Goal: Task Accomplishment & Management: Complete application form

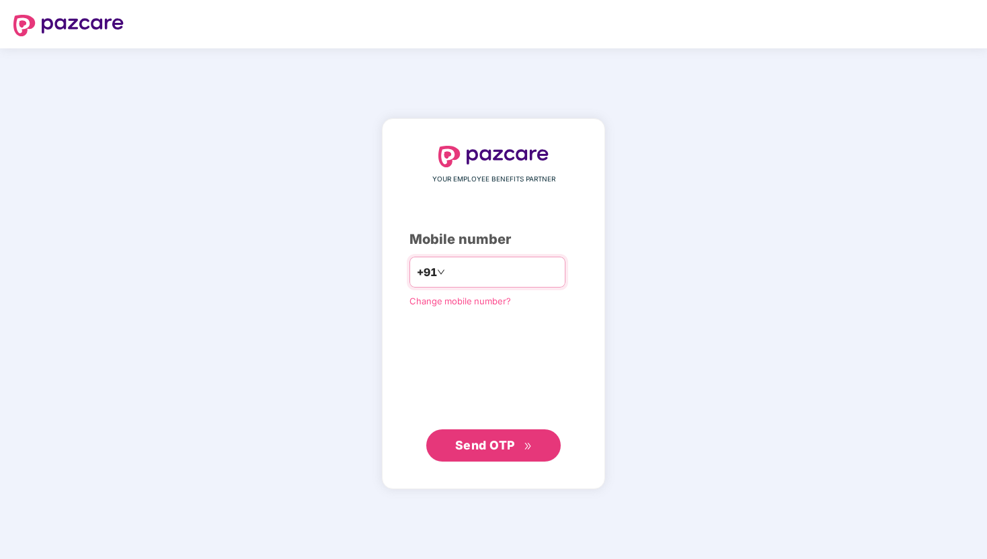
click at [510, 270] on input "number" at bounding box center [503, 273] width 110 height 22
click at [508, 452] on span "Send OTP" at bounding box center [493, 445] width 77 height 19
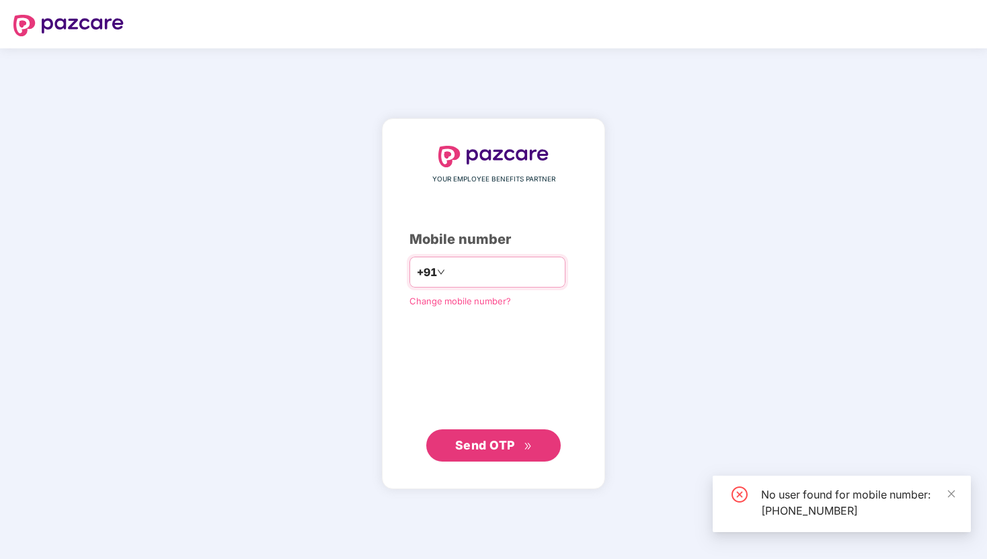
click at [505, 272] on input "**********" at bounding box center [503, 273] width 110 height 22
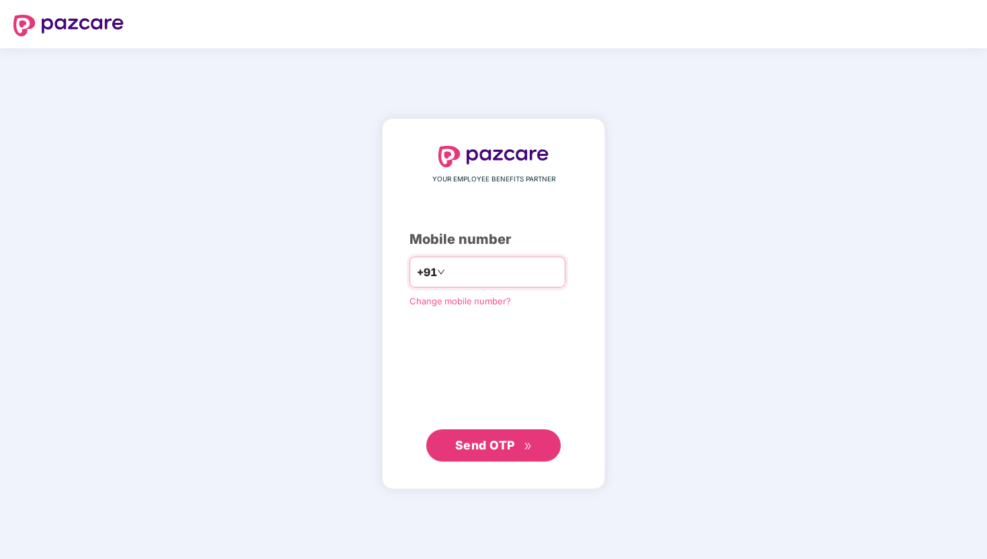
click at [533, 268] on input "**********" at bounding box center [503, 273] width 110 height 22
type input "*"
type input "**********"
click at [498, 449] on span "Send OTP" at bounding box center [485, 445] width 60 height 14
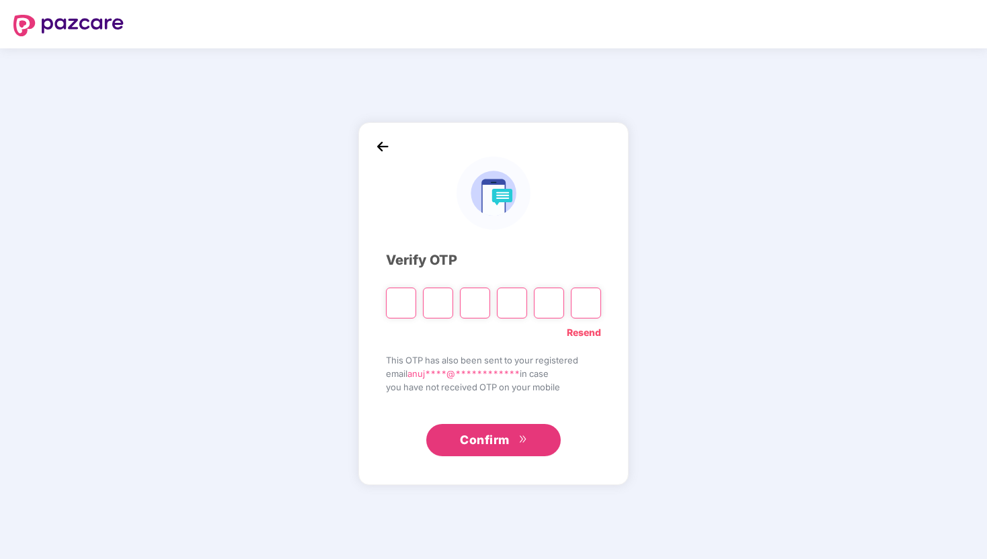
type input "*"
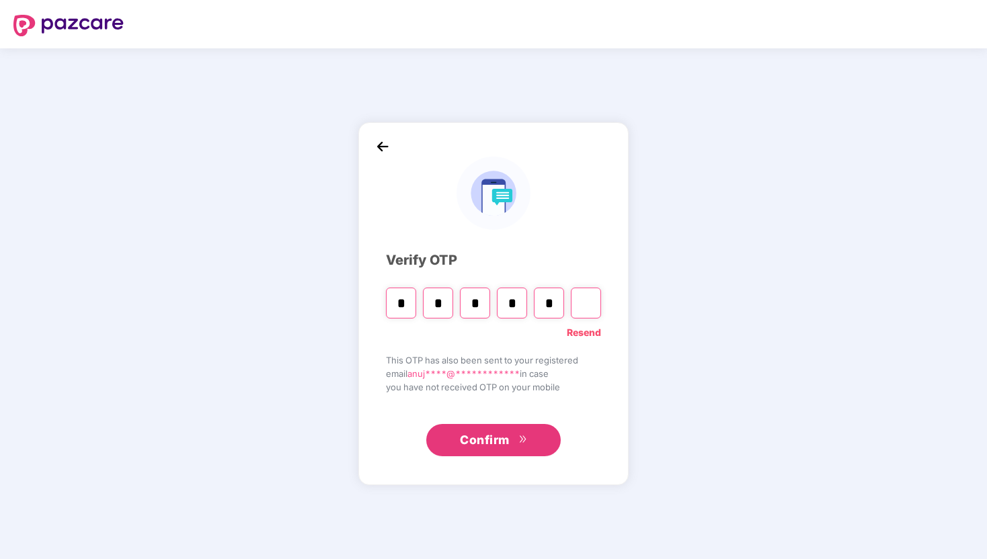
type input "*"
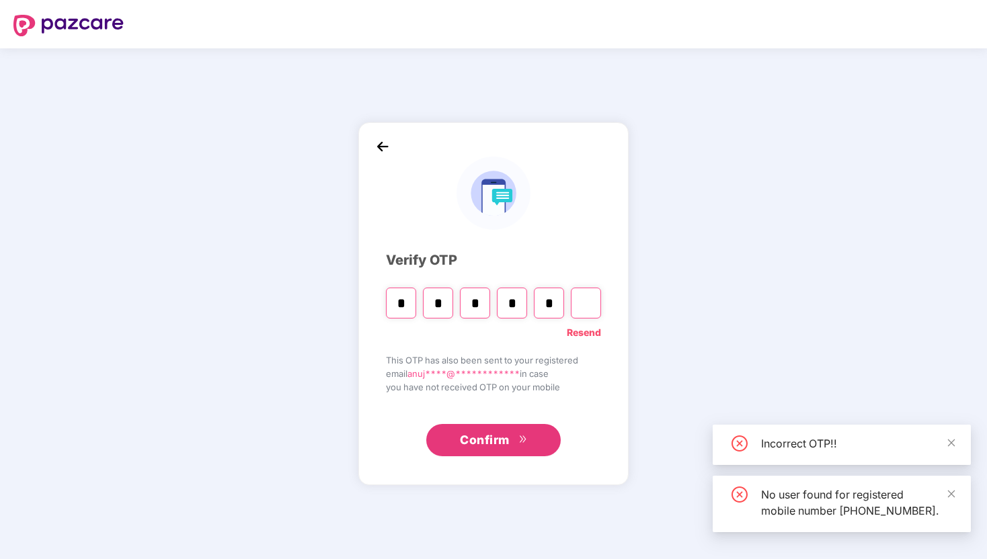
type input "*"
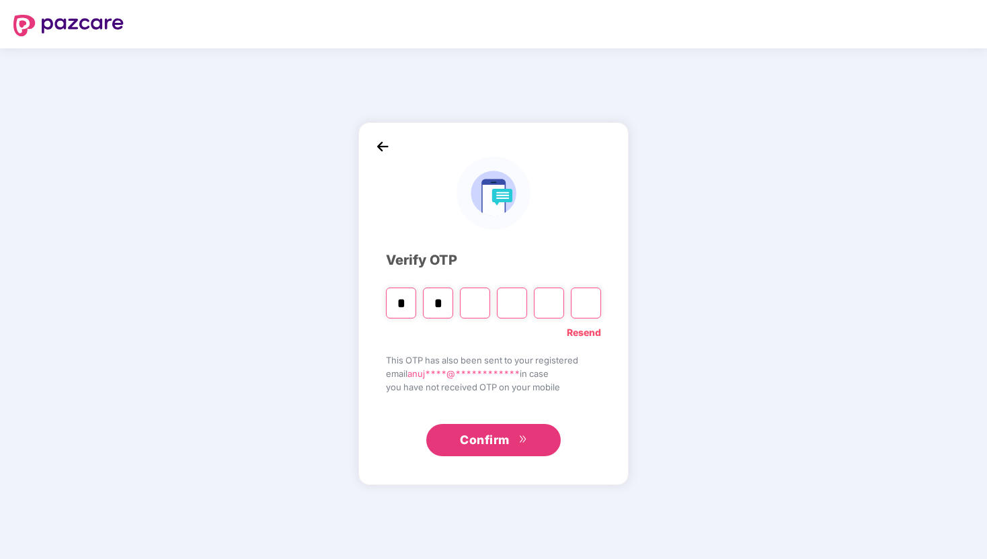
type input "*"
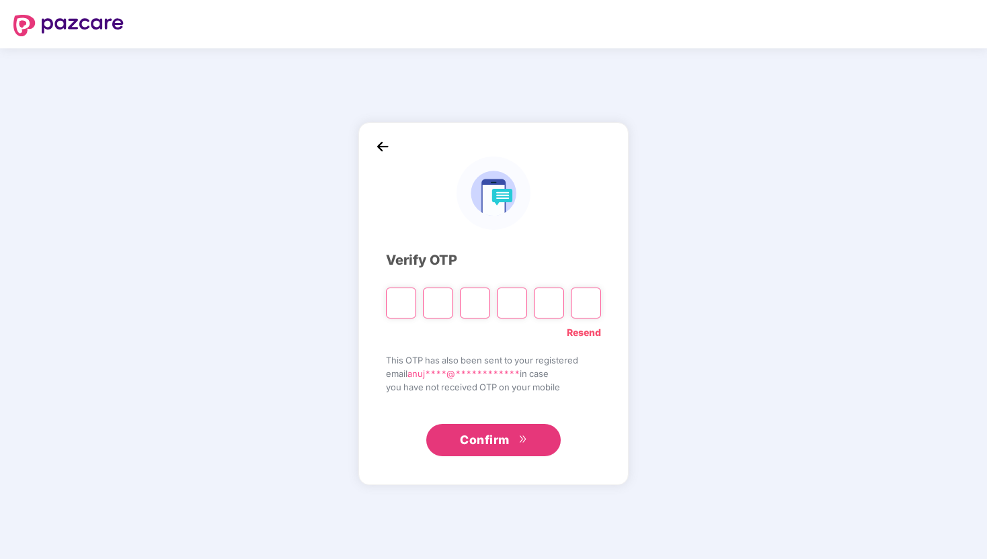
type input "*"
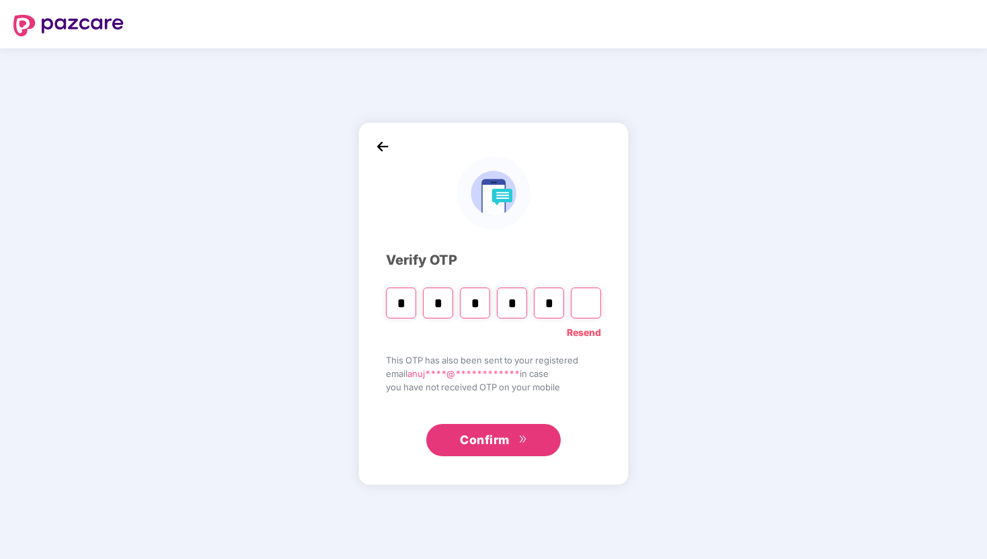
type input "*"
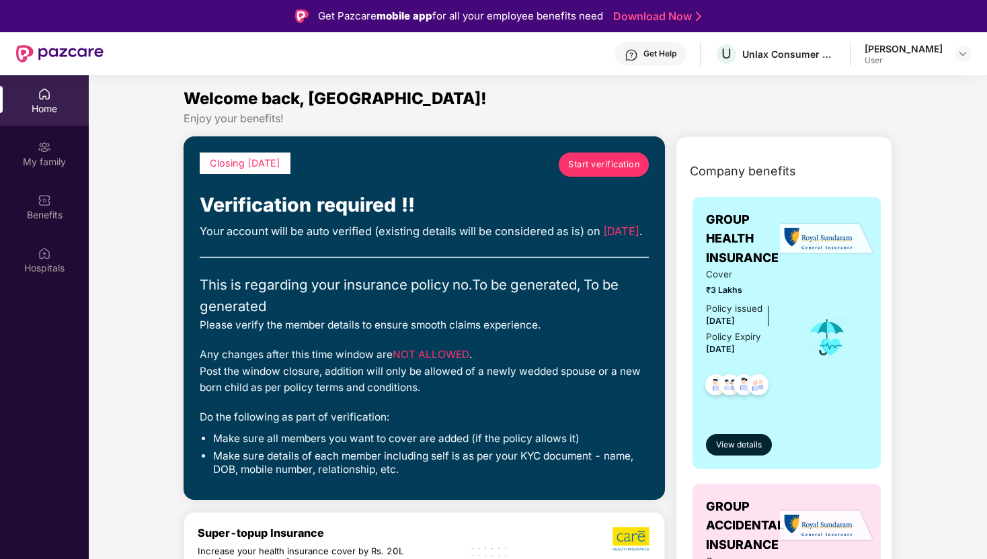
click at [621, 158] on span "Start verification" at bounding box center [603, 164] width 71 height 13
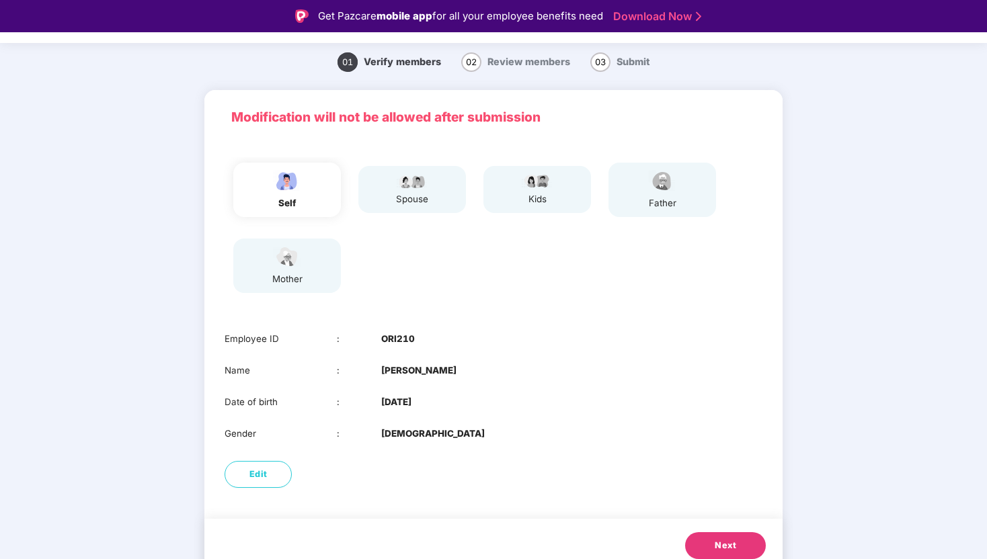
scroll to position [50, 0]
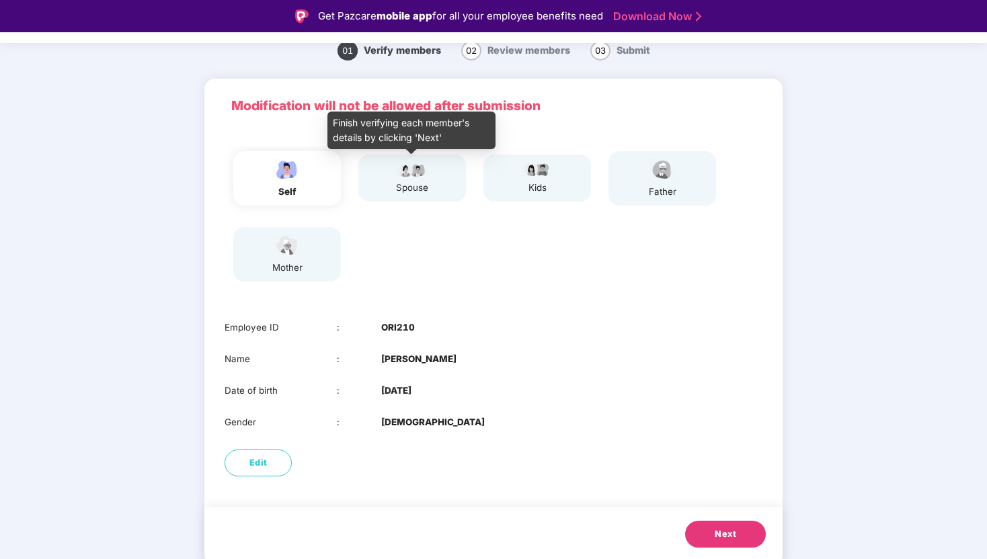
click at [414, 194] on div "spouse" at bounding box center [412, 188] width 34 height 14
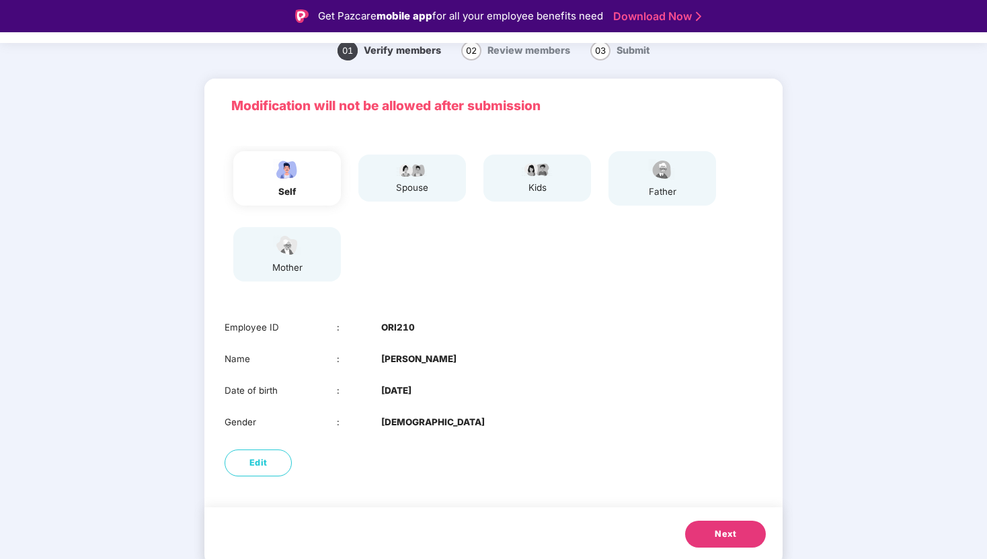
click at [526, 176] on img at bounding box center [537, 169] width 34 height 16
click at [678, 222] on div "self spouse kids father mother" at bounding box center [493, 216] width 549 height 141
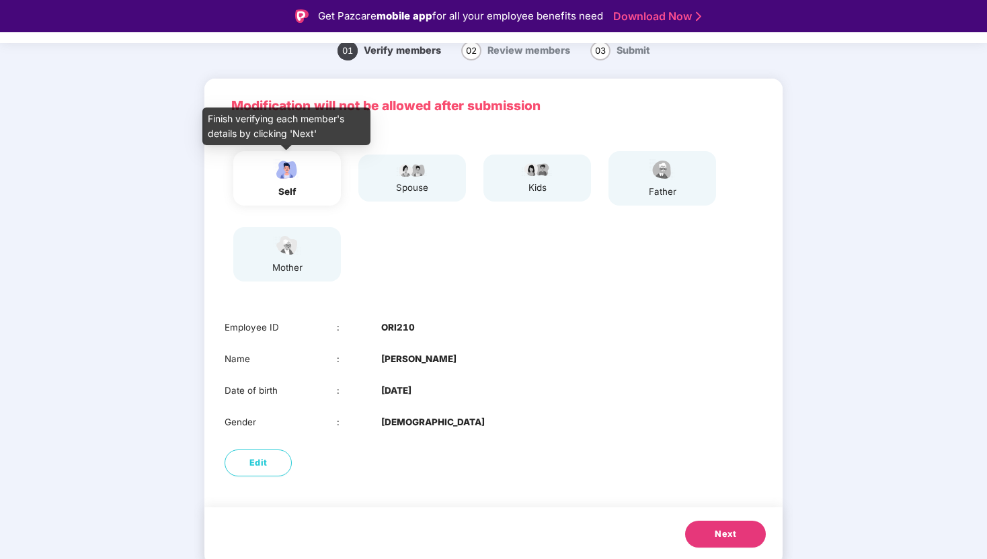
click at [286, 186] on div "self" at bounding box center [287, 192] width 34 height 14
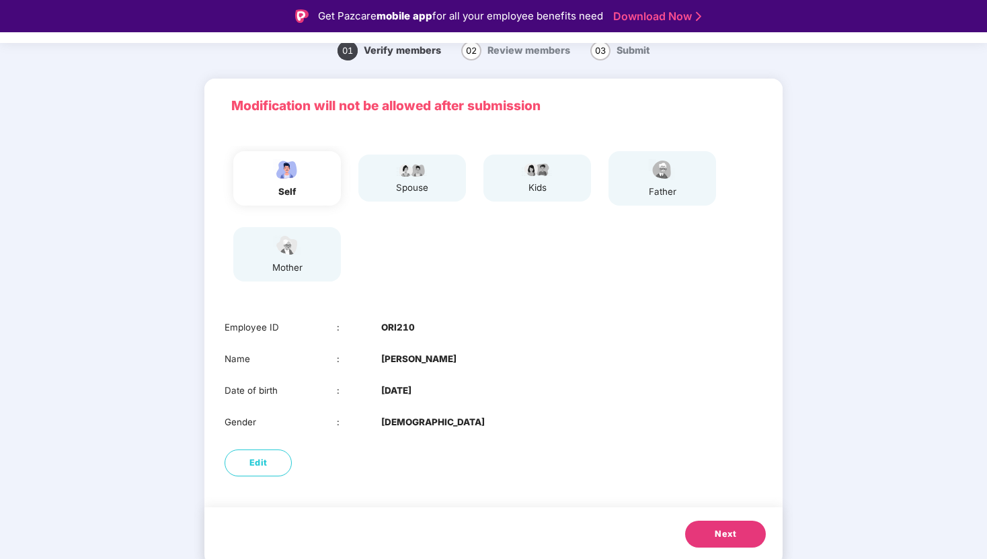
click at [718, 531] on span "Next" at bounding box center [726, 534] width 22 height 13
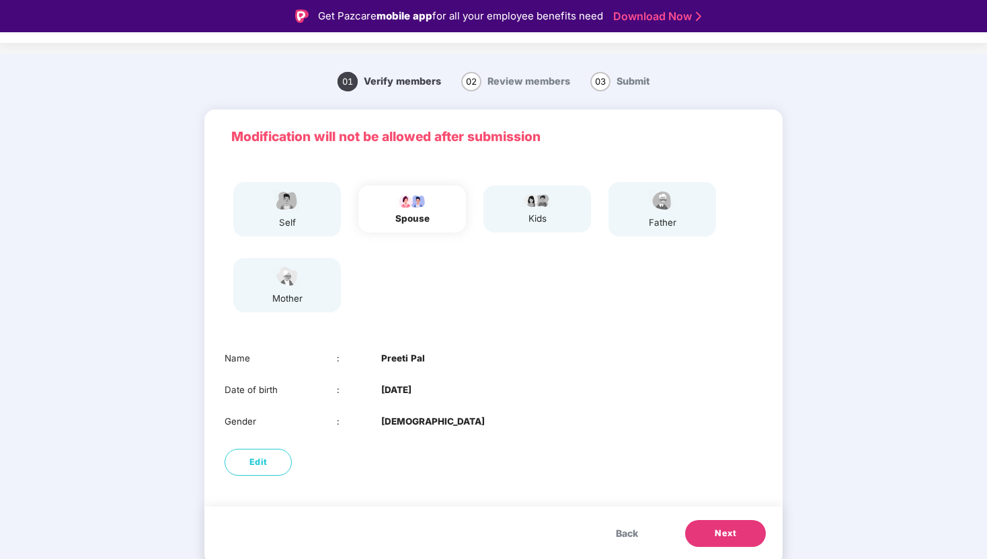
scroll to position [19, 0]
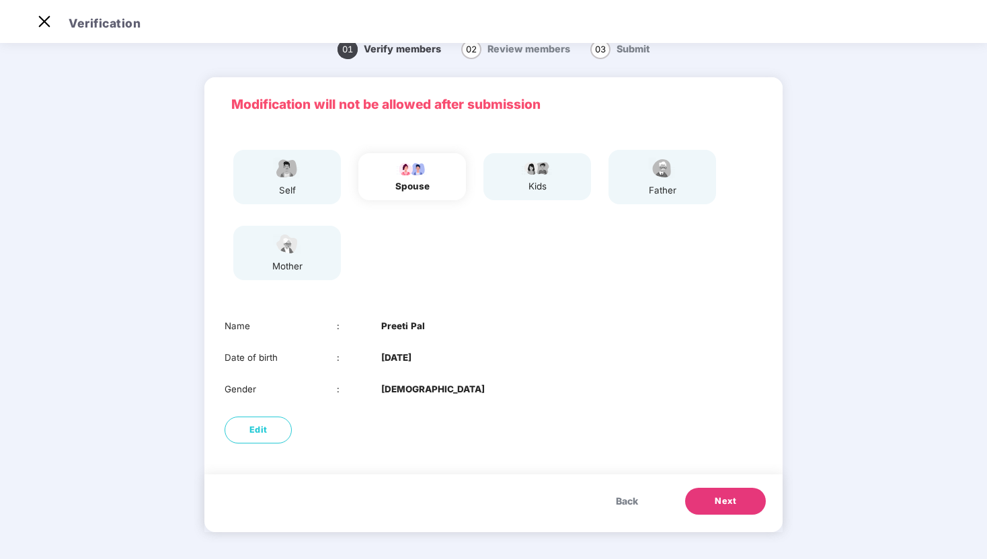
click at [734, 498] on span "Next" at bounding box center [726, 501] width 22 height 13
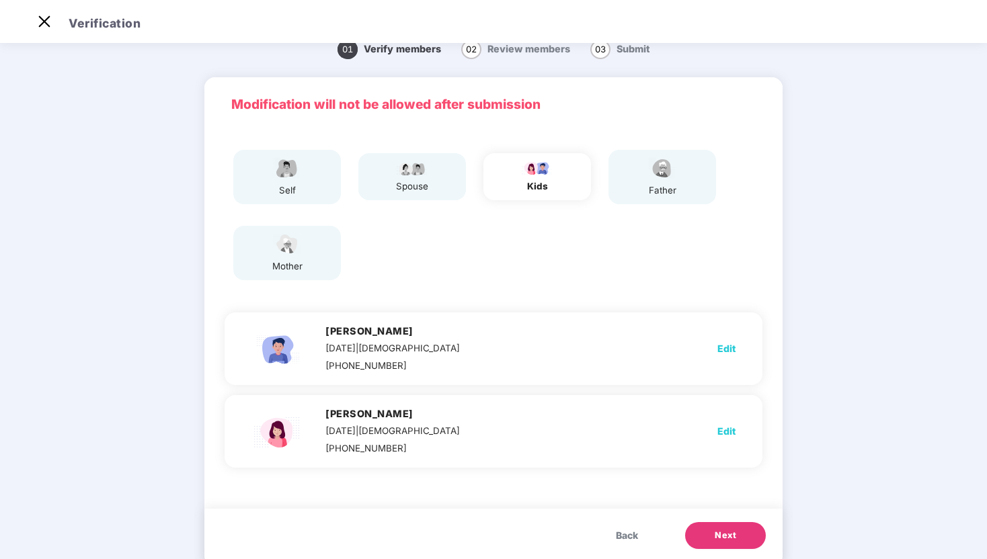
scroll to position [50, 0]
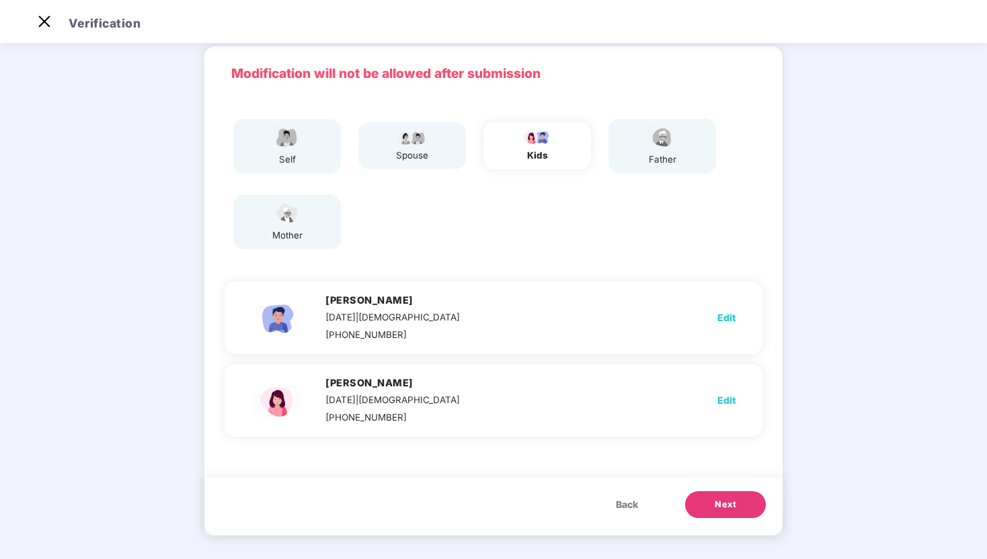
click at [740, 502] on button "Next" at bounding box center [725, 505] width 81 height 27
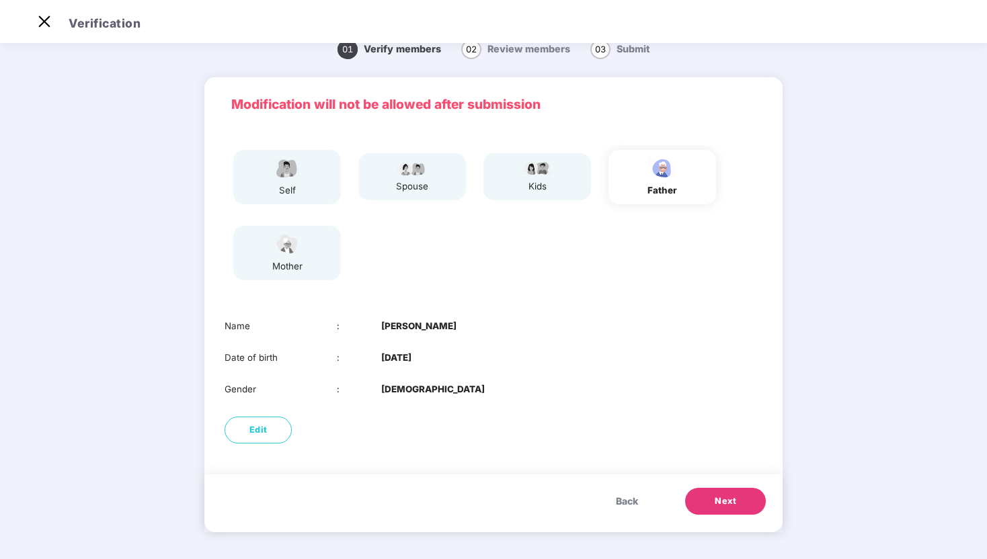
click at [740, 502] on button "Next" at bounding box center [725, 501] width 81 height 27
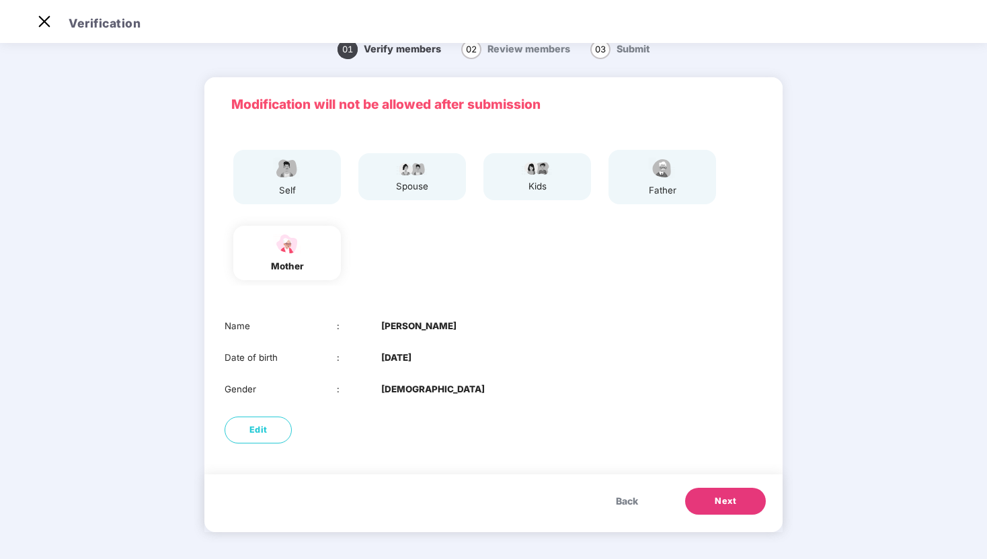
click at [740, 502] on button "Next" at bounding box center [725, 501] width 81 height 27
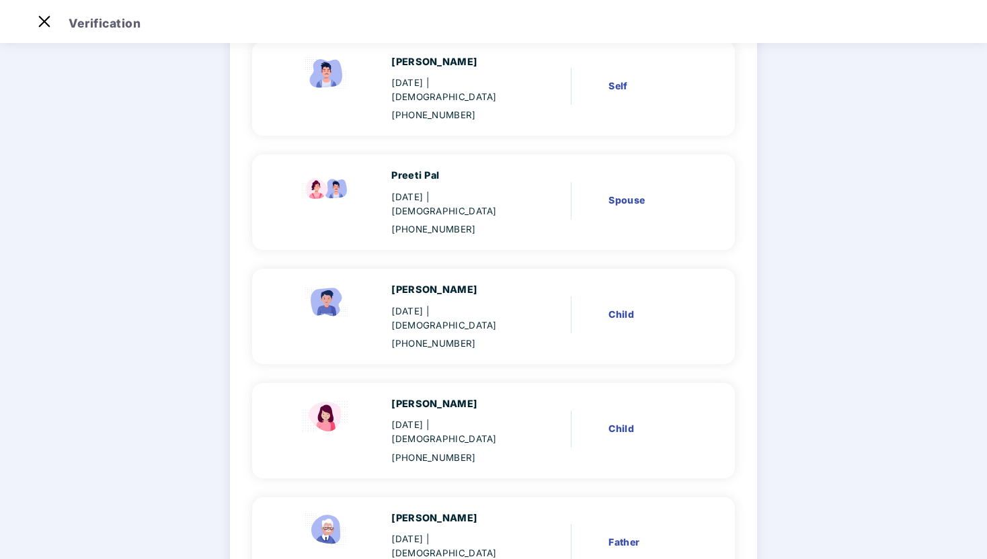
scroll to position [313, 0]
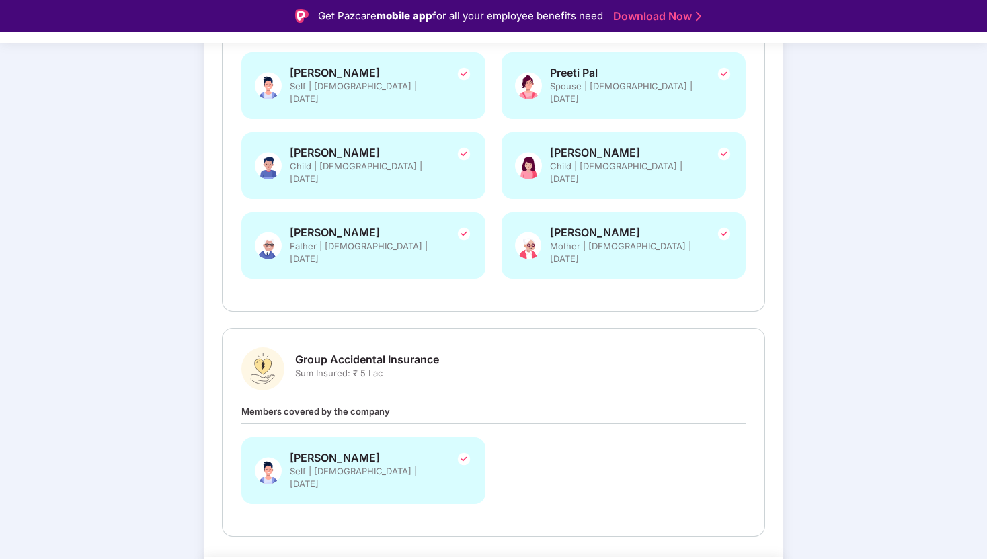
scroll to position [290, 0]
click at [381, 368] on span "Sum Insured: ₹ 5 Lac" at bounding box center [367, 374] width 144 height 13
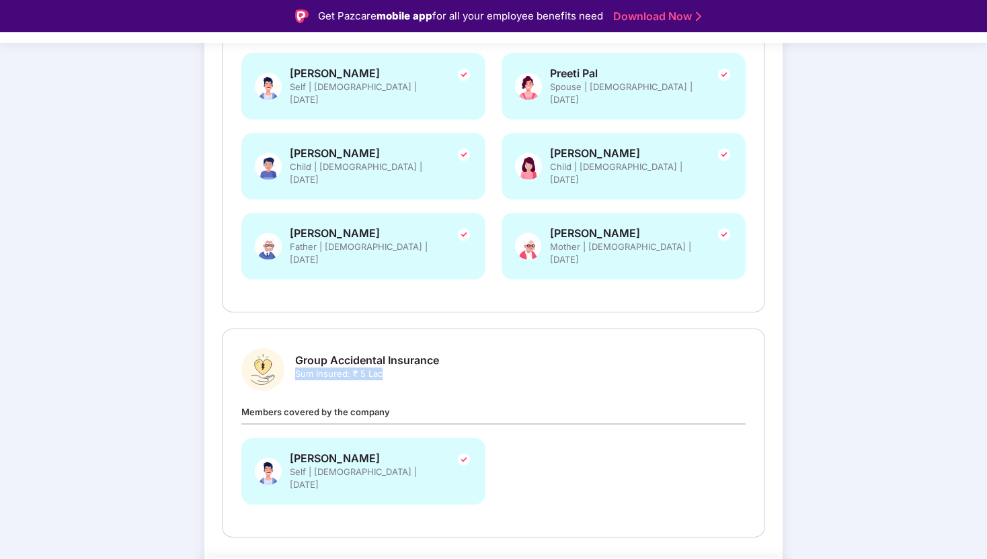
scroll to position [0, 0]
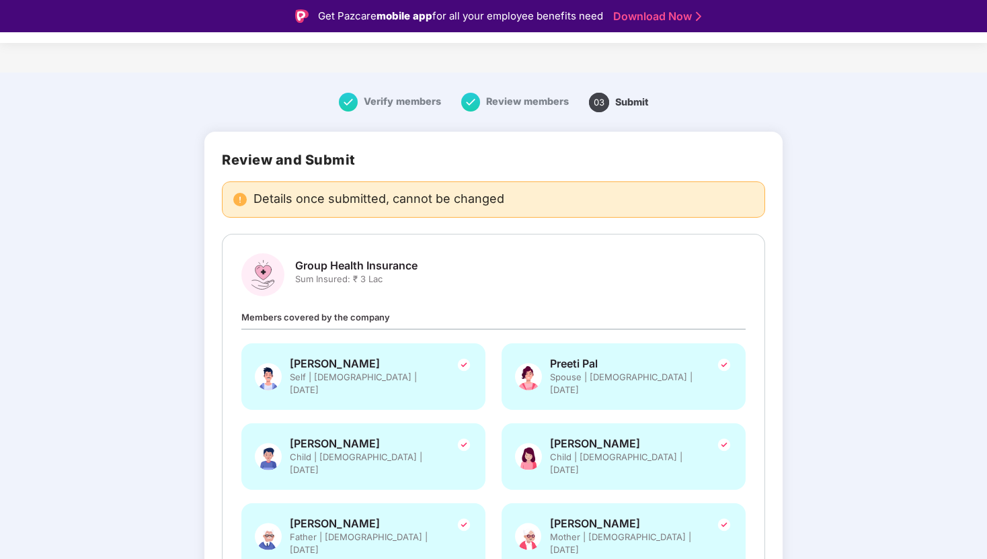
click at [381, 270] on span "Group Health Insurance" at bounding box center [356, 266] width 122 height 14
click at [391, 284] on span "Sum Insured: ₹ 3 Lac" at bounding box center [356, 279] width 122 height 13
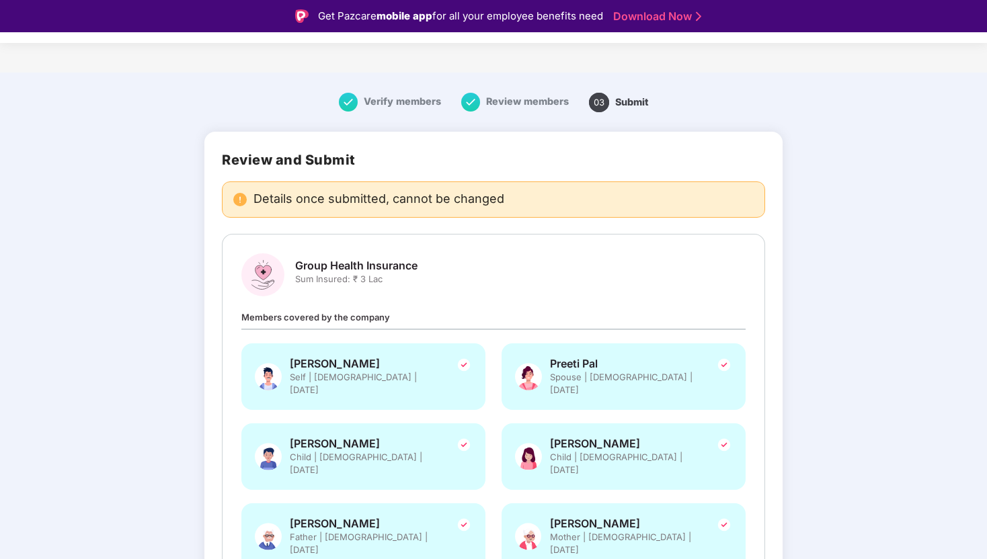
click at [391, 284] on span "Sum Insured: ₹ 3 Lac" at bounding box center [356, 279] width 122 height 13
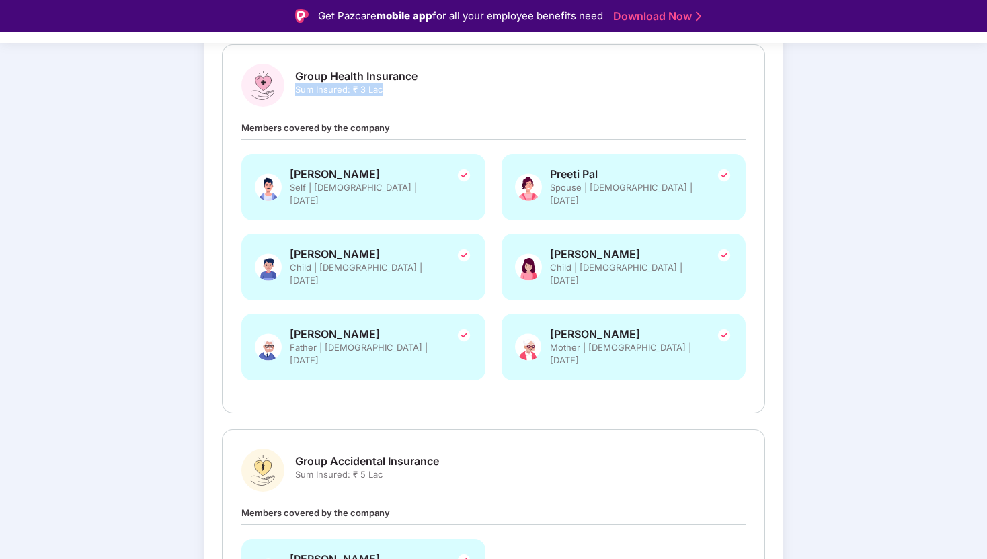
scroll to position [291, 0]
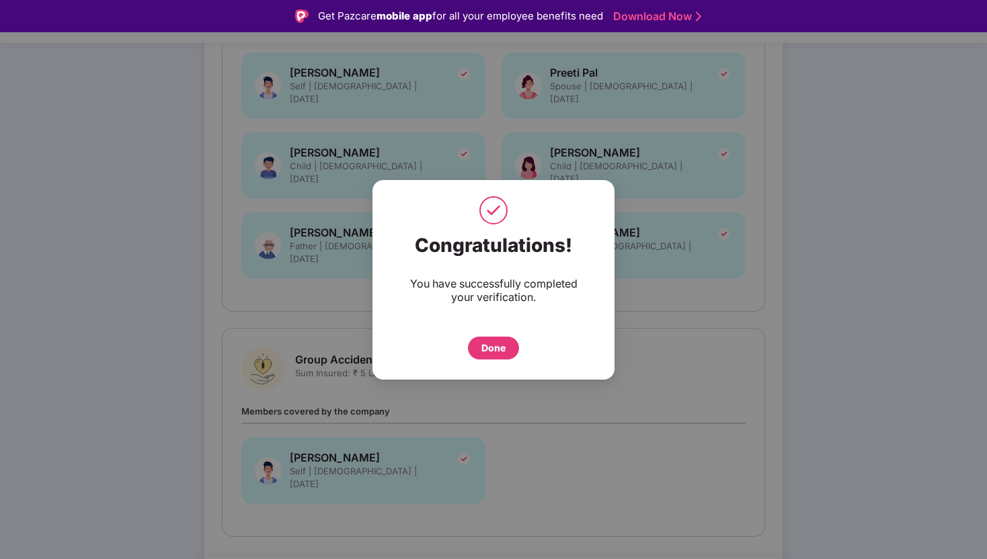
click at [503, 348] on div "Done" at bounding box center [493, 348] width 24 height 15
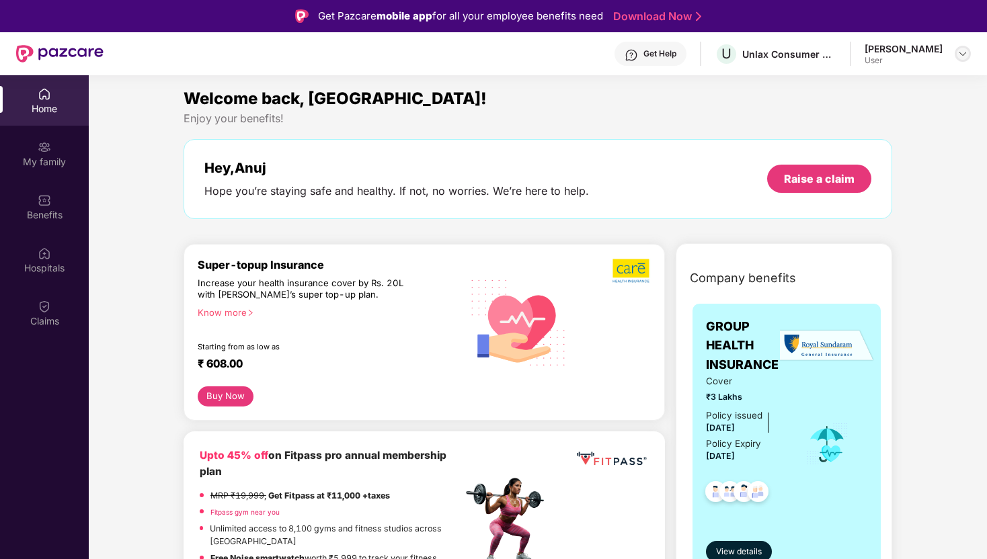
click at [963, 54] on img at bounding box center [963, 53] width 11 height 11
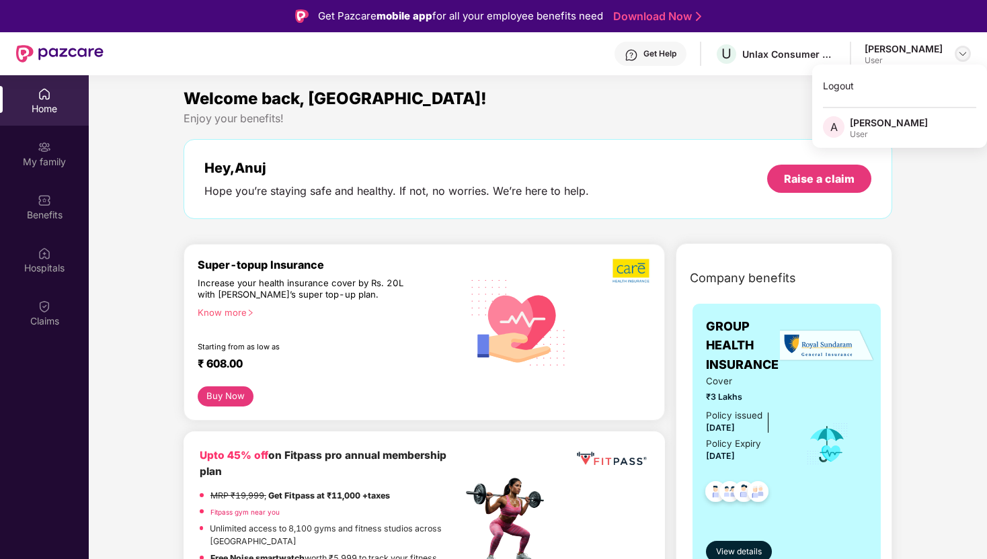
click at [963, 54] on img at bounding box center [963, 53] width 11 height 11
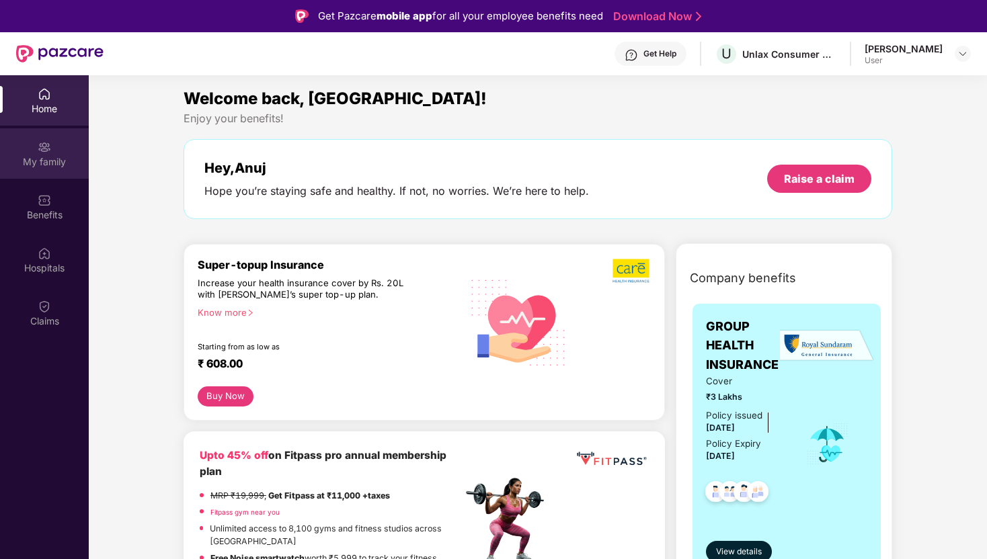
click at [54, 153] on div "My family" at bounding box center [44, 153] width 89 height 50
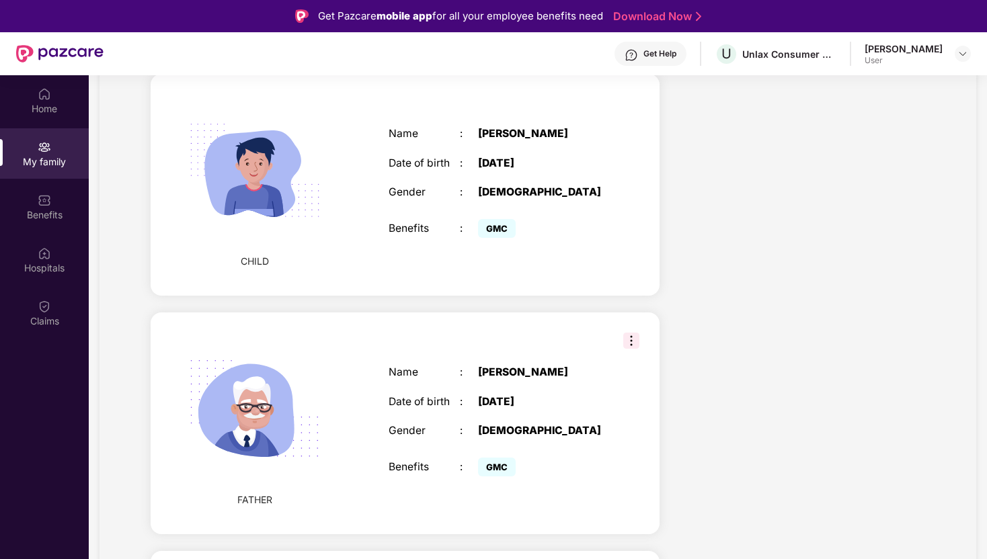
scroll to position [1060, 0]
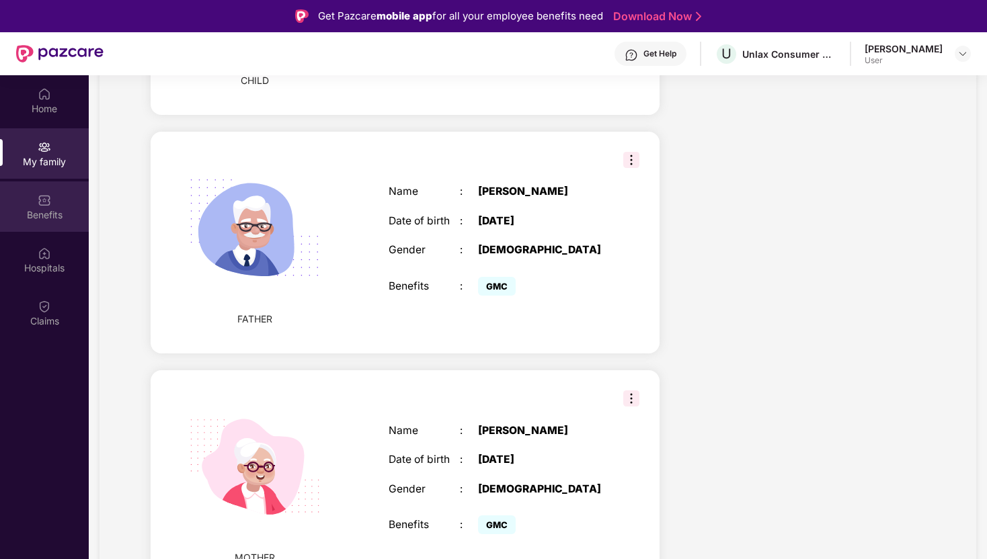
click at [36, 208] on div "Benefits" at bounding box center [44, 214] width 89 height 13
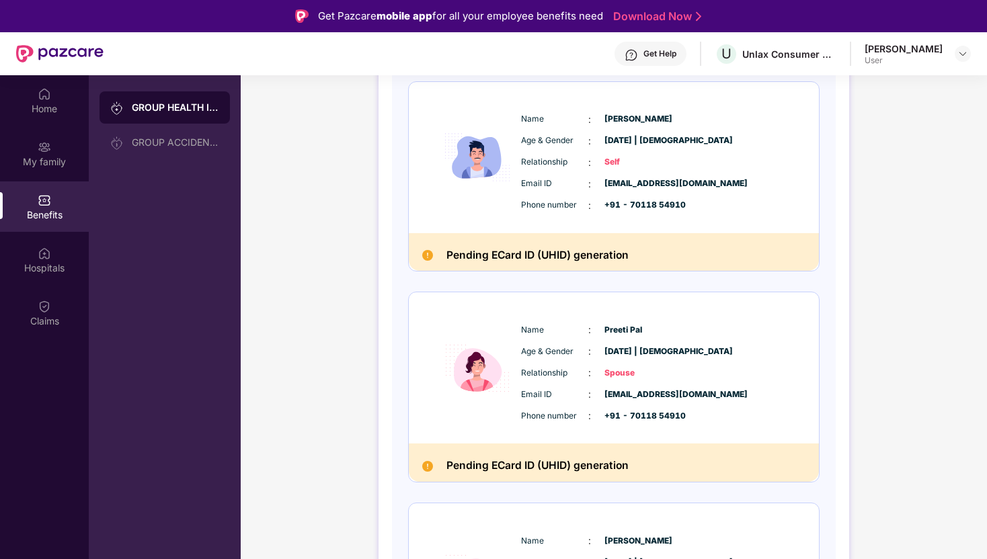
scroll to position [200, 0]
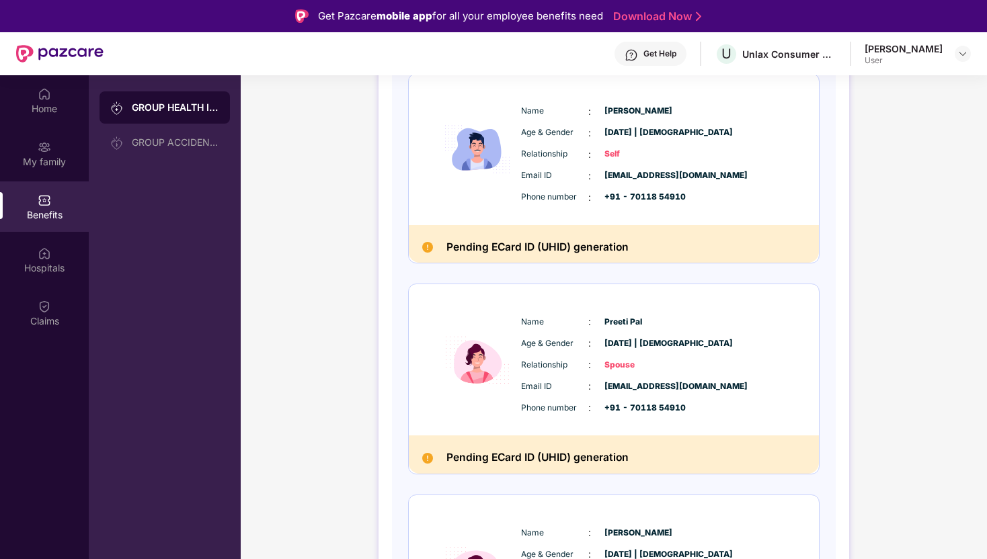
click at [434, 251] on div "Pending ECard ID (UHID) generation" at bounding box center [614, 244] width 410 height 38
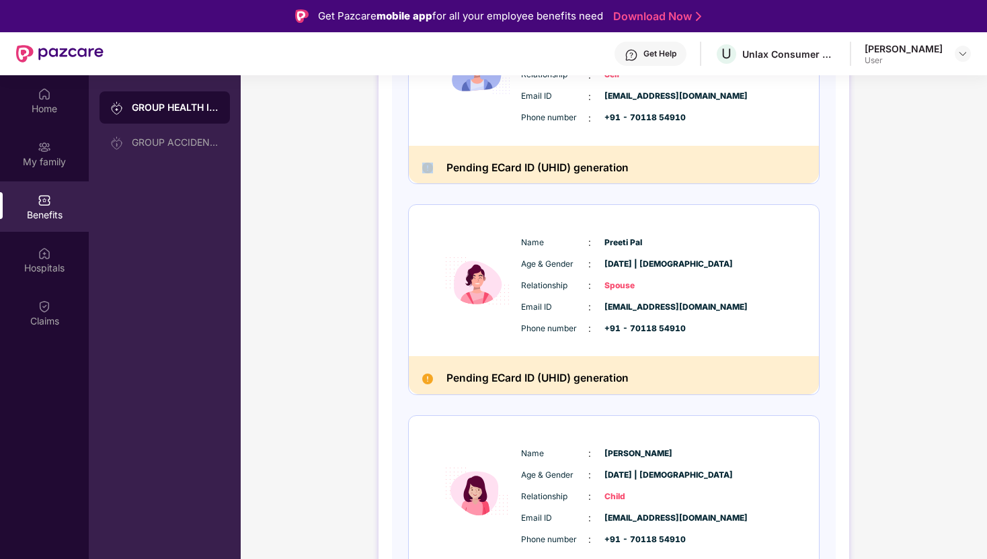
scroll to position [0, 0]
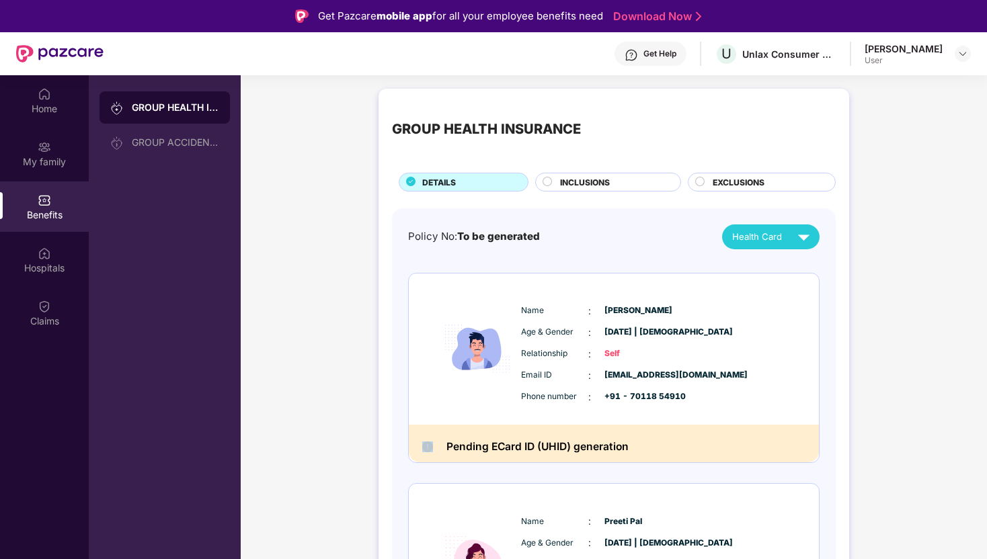
click at [614, 176] on div "INCLUSIONS" at bounding box center [613, 183] width 120 height 15
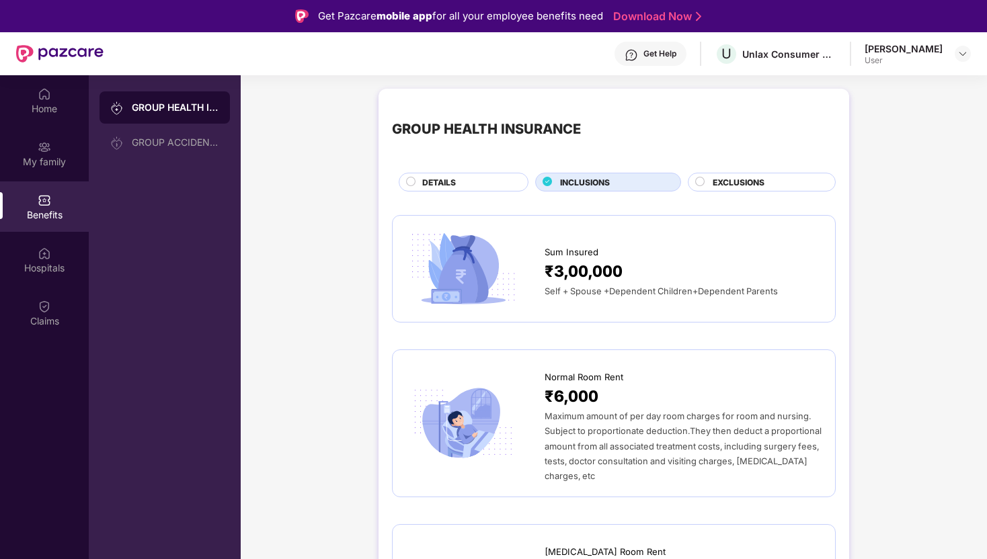
click at [756, 187] on span "EXCLUSIONS" at bounding box center [739, 182] width 52 height 13
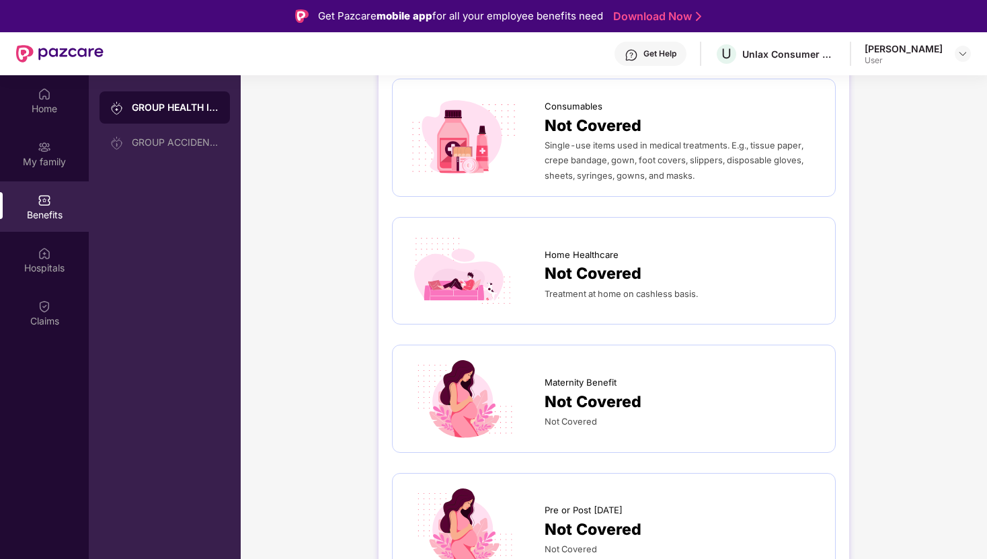
scroll to position [75, 0]
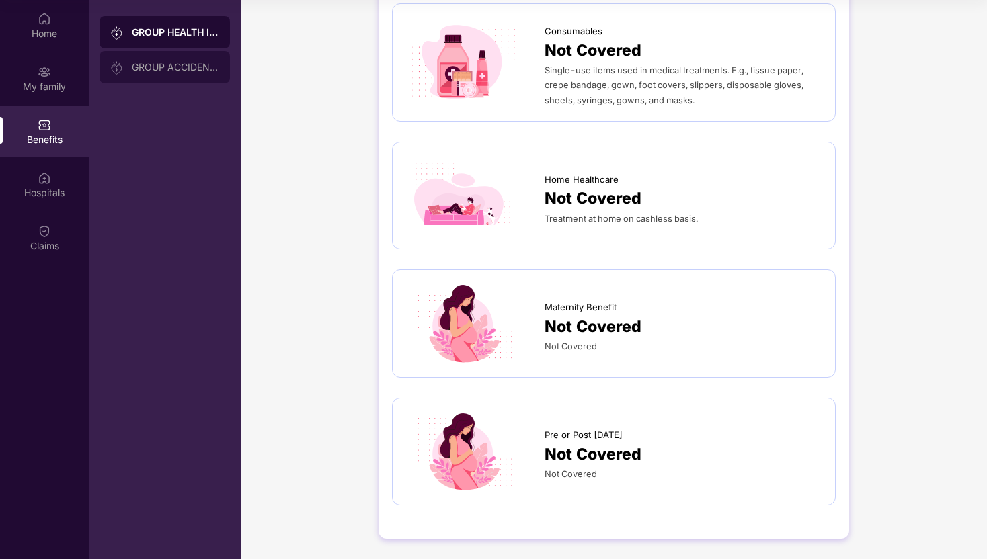
click at [185, 61] on div "GROUP ACCIDENTAL INSURANCE" at bounding box center [165, 67] width 130 height 32
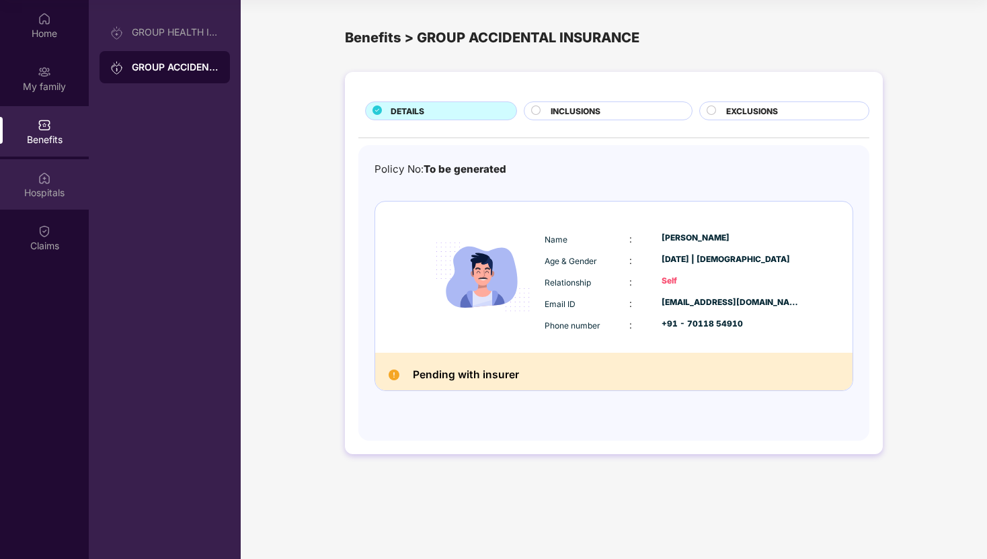
click at [46, 183] on img at bounding box center [44, 177] width 13 height 13
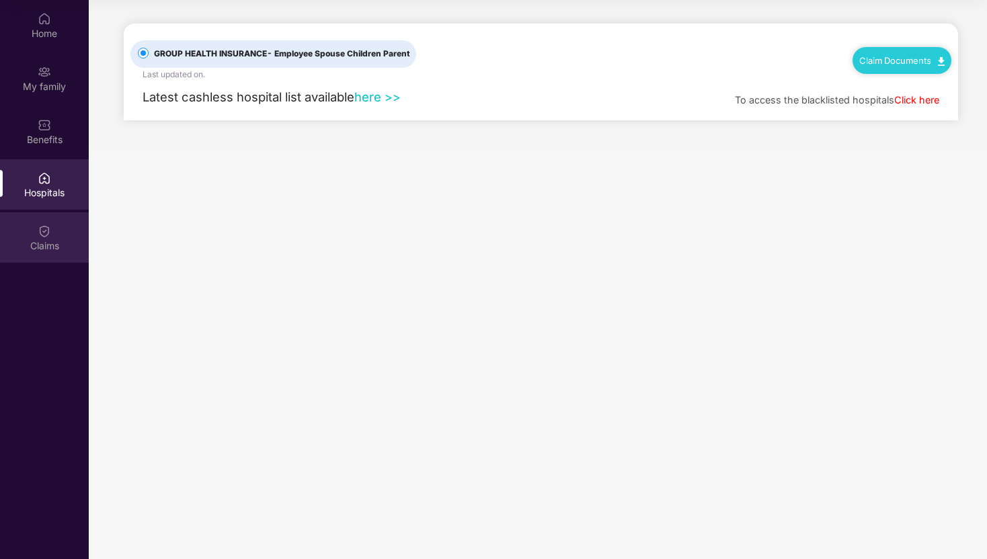
click at [36, 237] on div "Claims" at bounding box center [44, 237] width 89 height 50
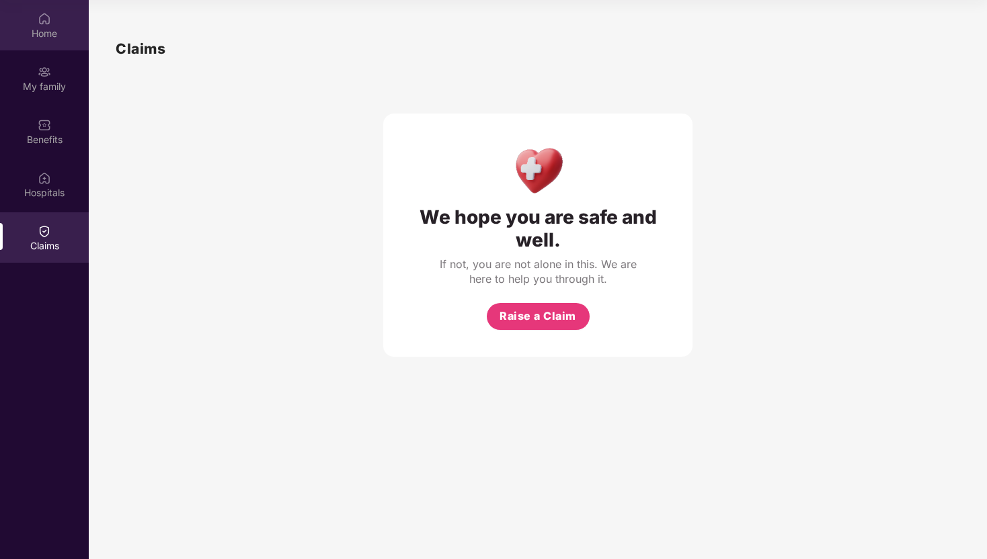
click at [47, 15] on img at bounding box center [44, 18] width 13 height 13
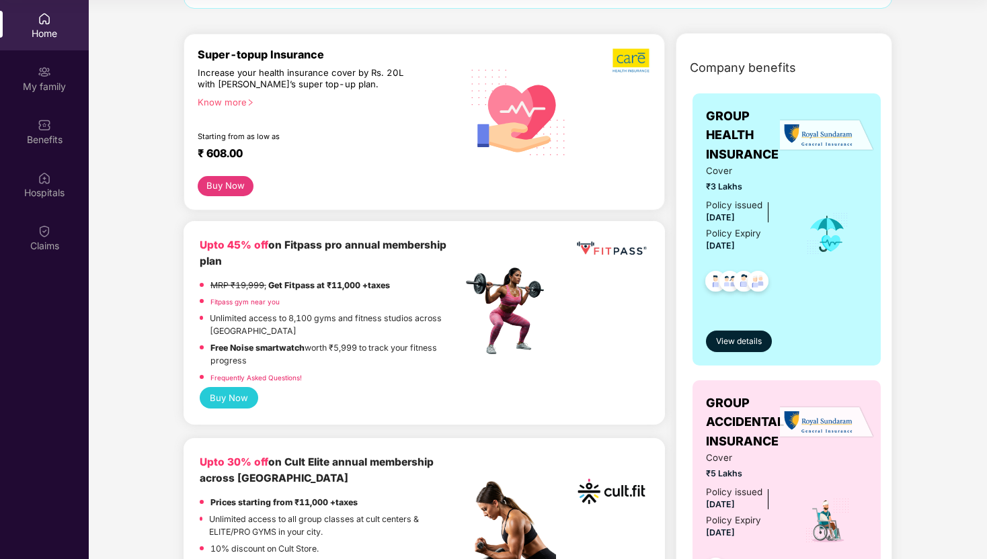
scroll to position [136, 0]
click at [44, 15] on img at bounding box center [44, 18] width 13 height 13
